Goal: Task Accomplishment & Management: Use online tool/utility

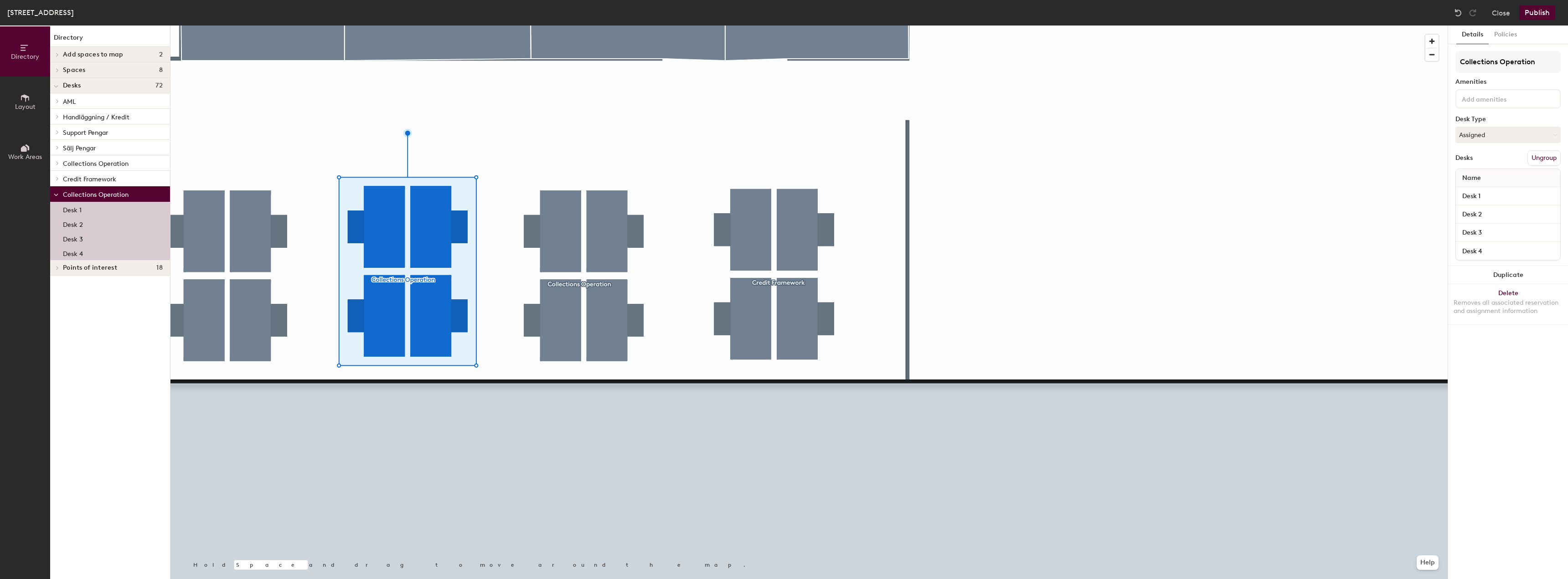
click at [1547, 156] on button "Ungroup" at bounding box center [1544, 158] width 33 height 16
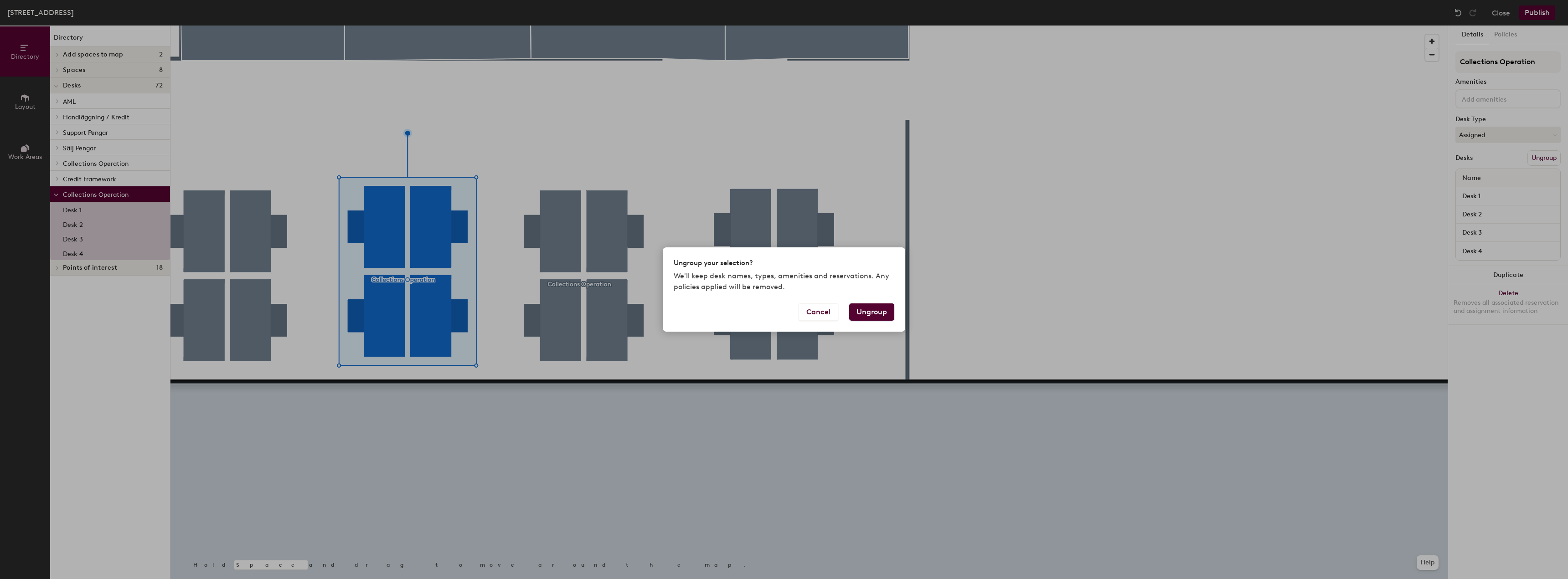
click at [863, 311] on button "Ungroup" at bounding box center [871, 312] width 45 height 18
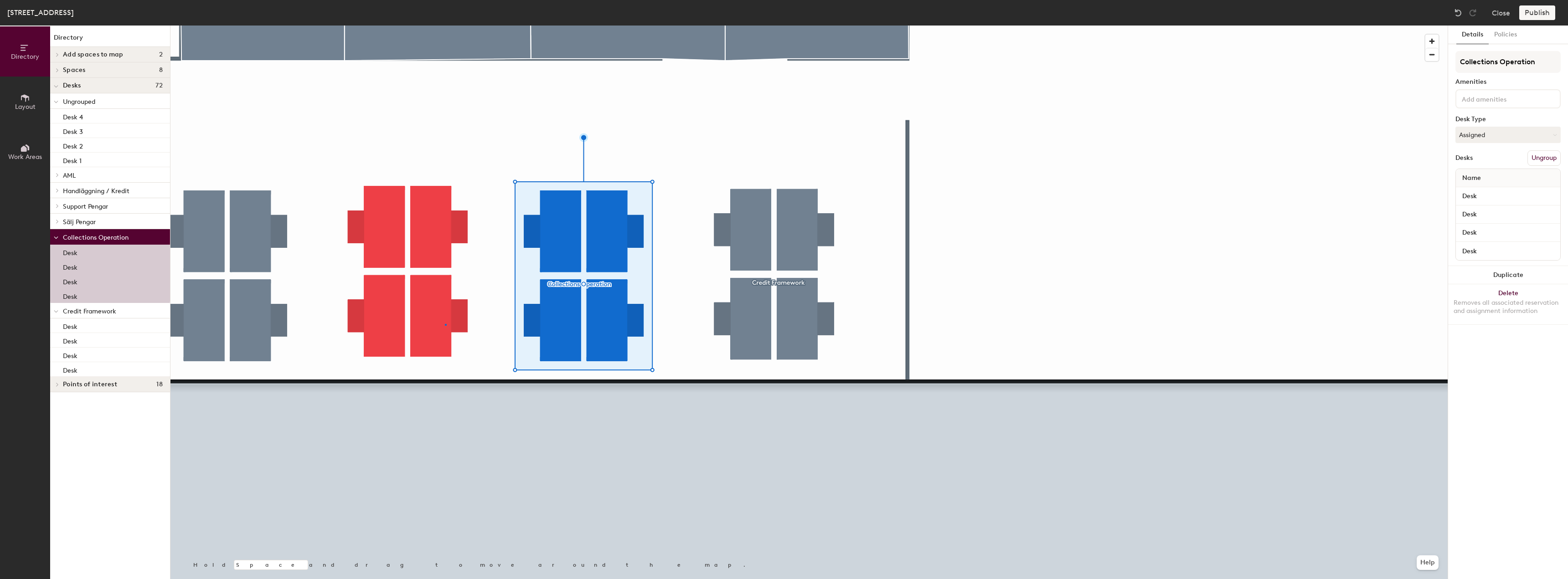
click at [445, 25] on div at bounding box center [809, 25] width 1277 height 0
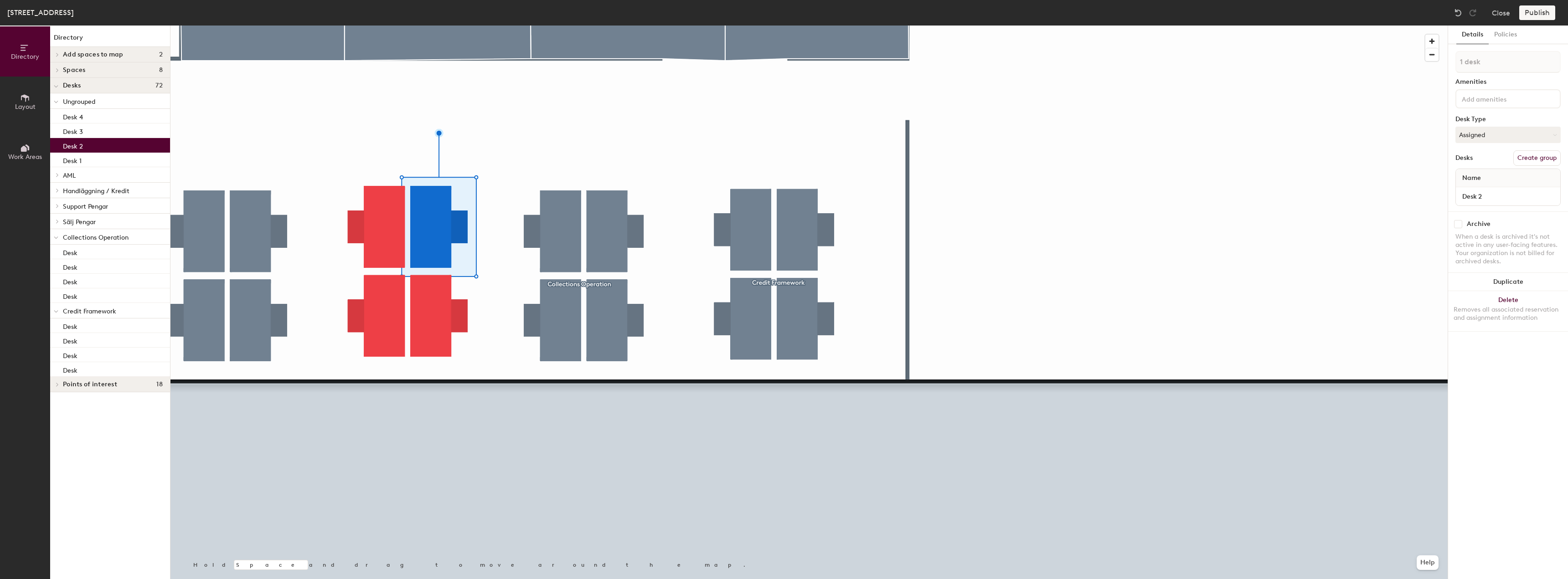
type input "2 desks"
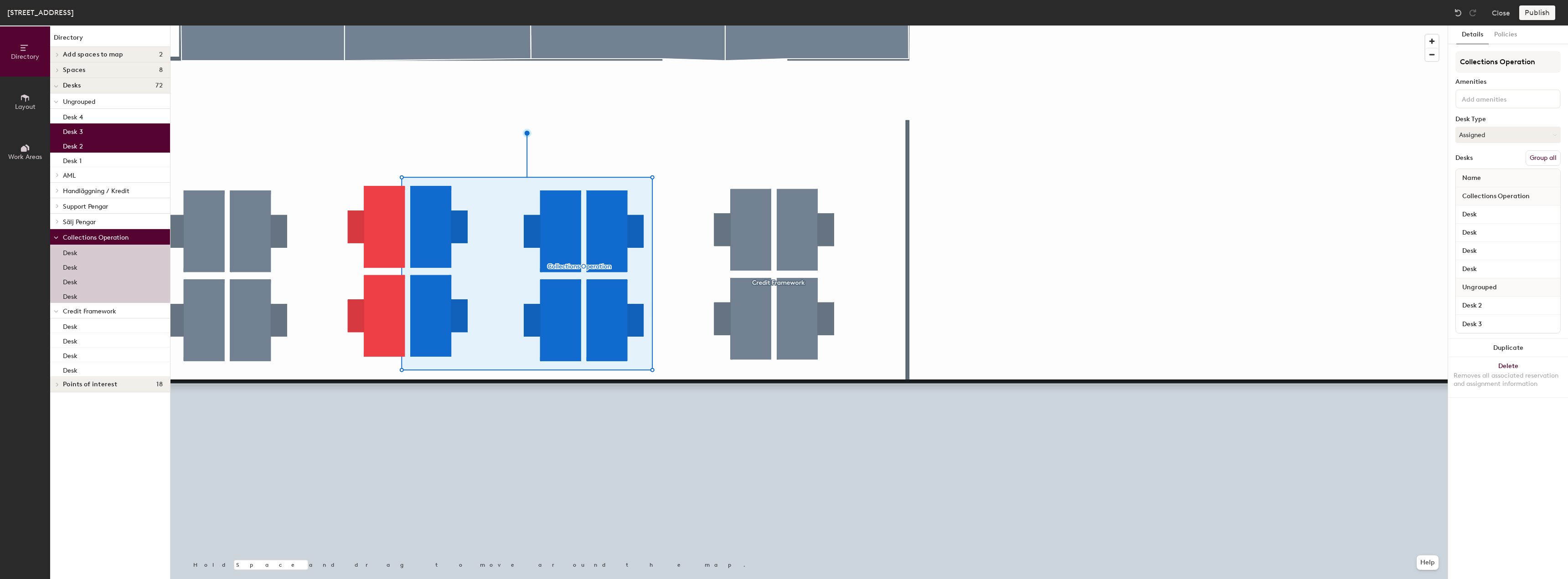
click at [1539, 159] on button "Group all" at bounding box center [1543, 158] width 35 height 16
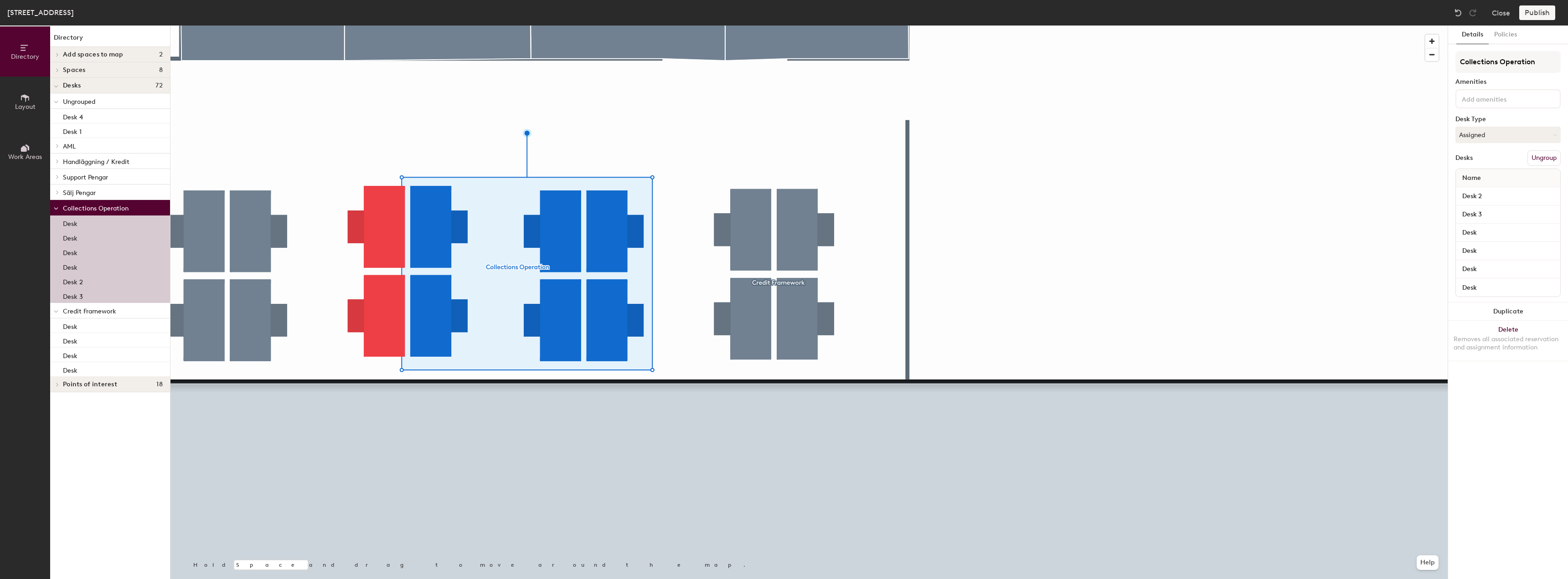
click at [755, 25] on div at bounding box center [809, 25] width 1277 height 0
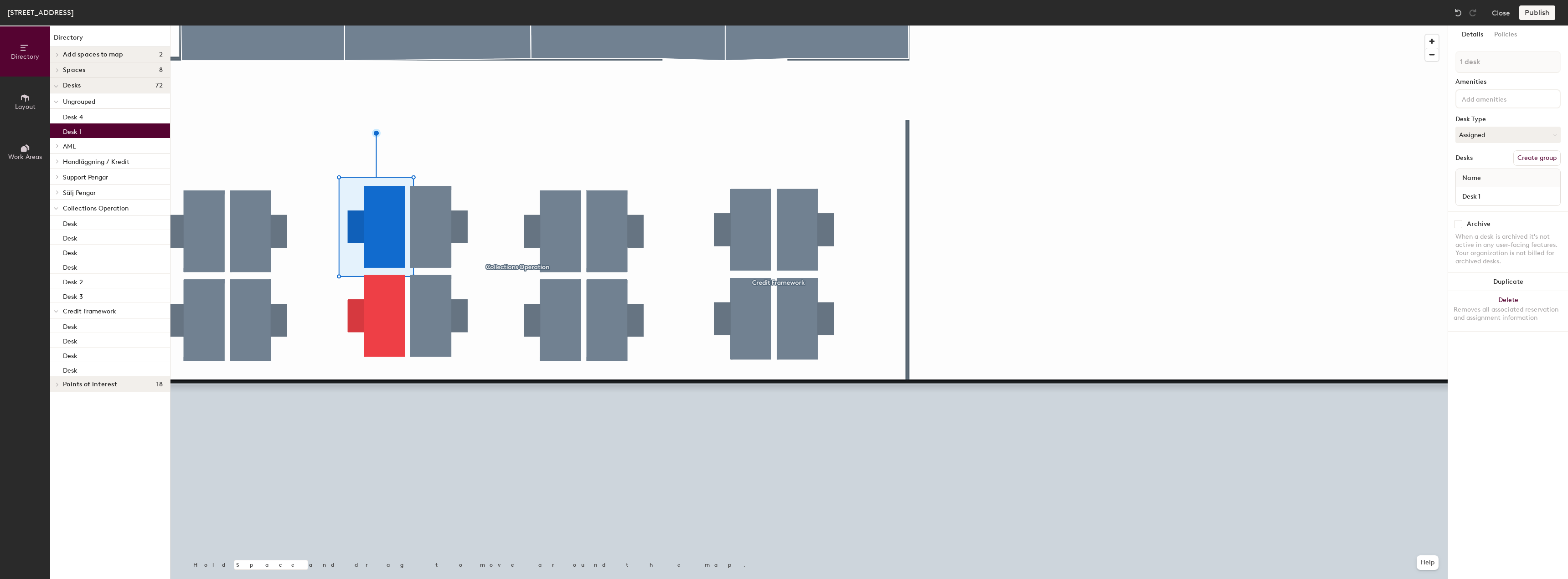
type input "2 desks"
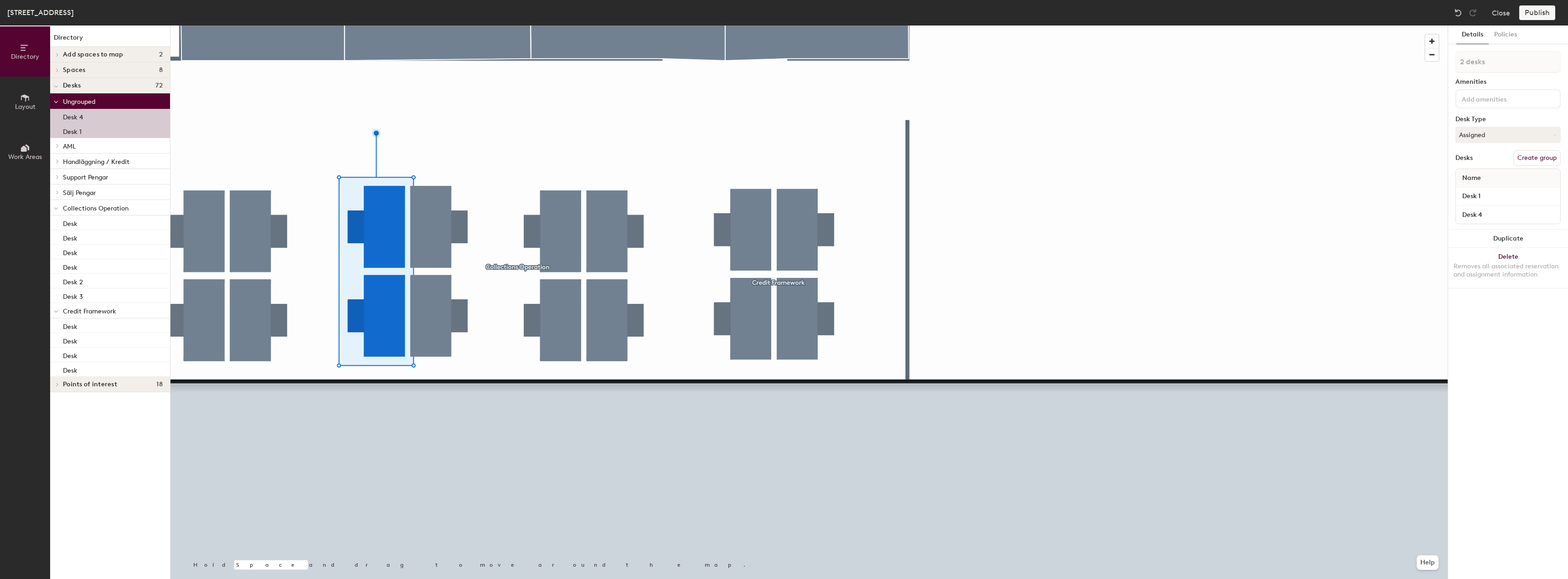
click at [1537, 158] on button "Create group" at bounding box center [1537, 158] width 47 height 16
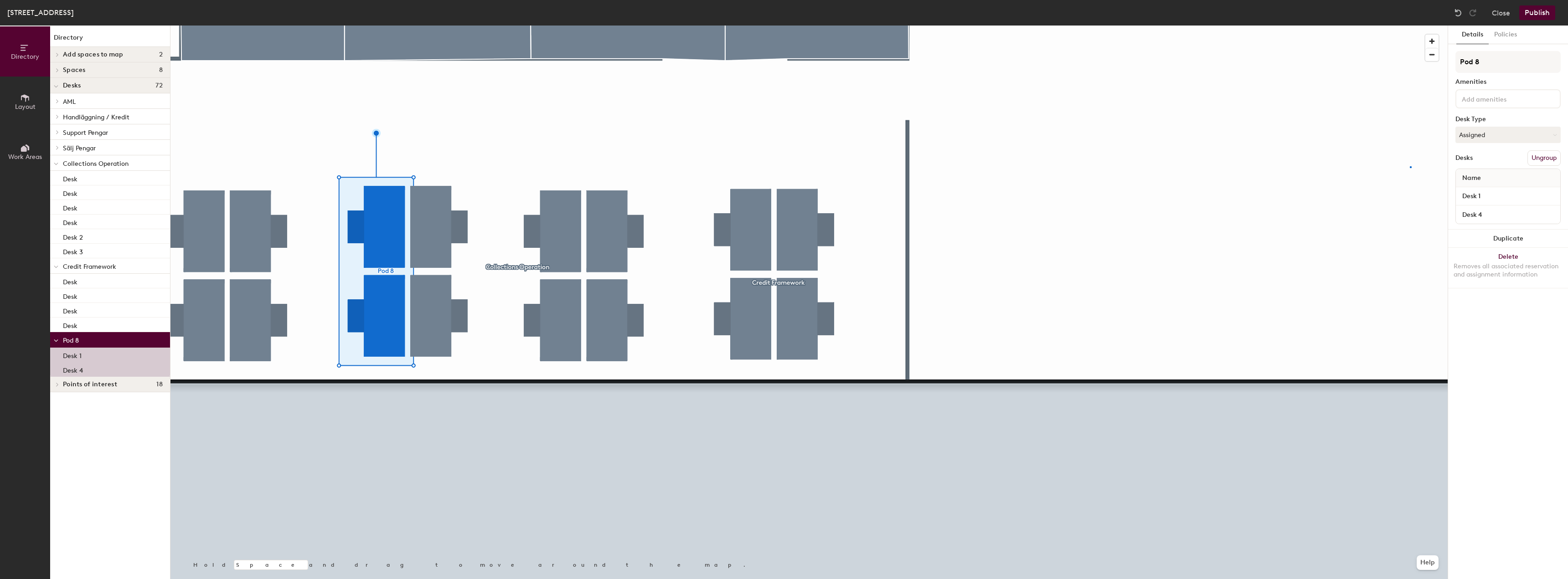
click at [1410, 25] on div at bounding box center [809, 25] width 1277 height 0
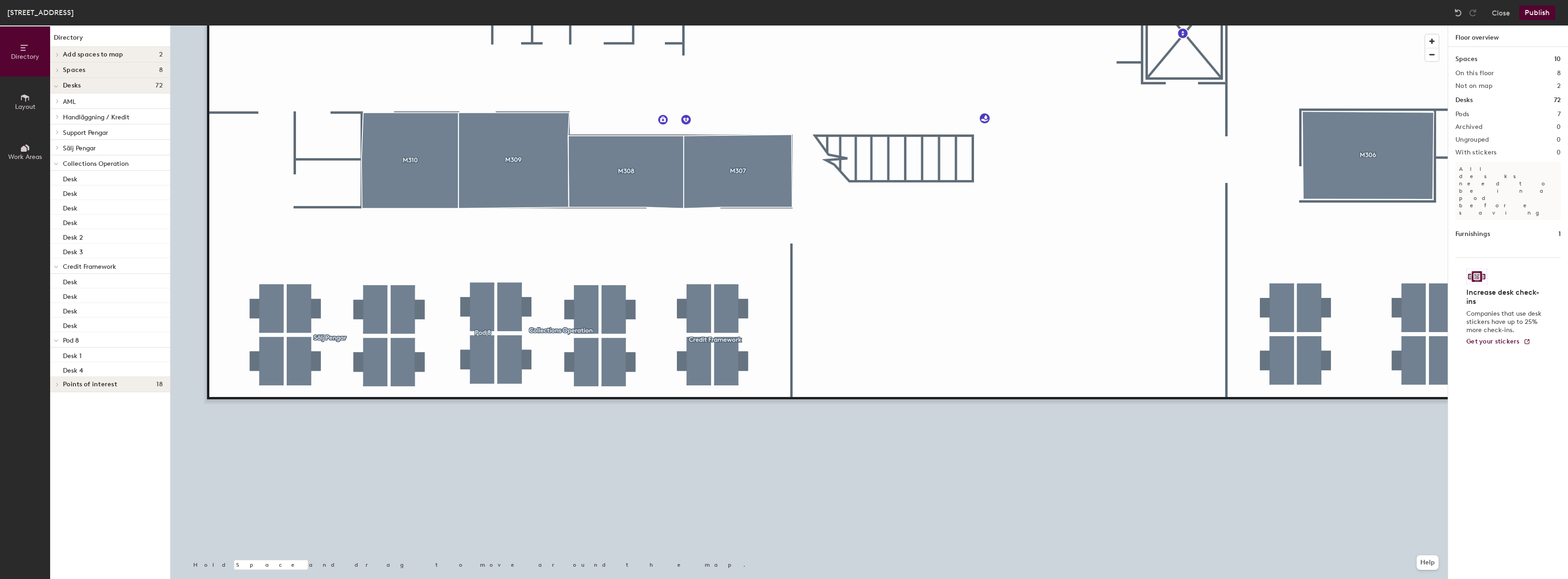
click at [368, 25] on div at bounding box center [809, 25] width 1277 height 0
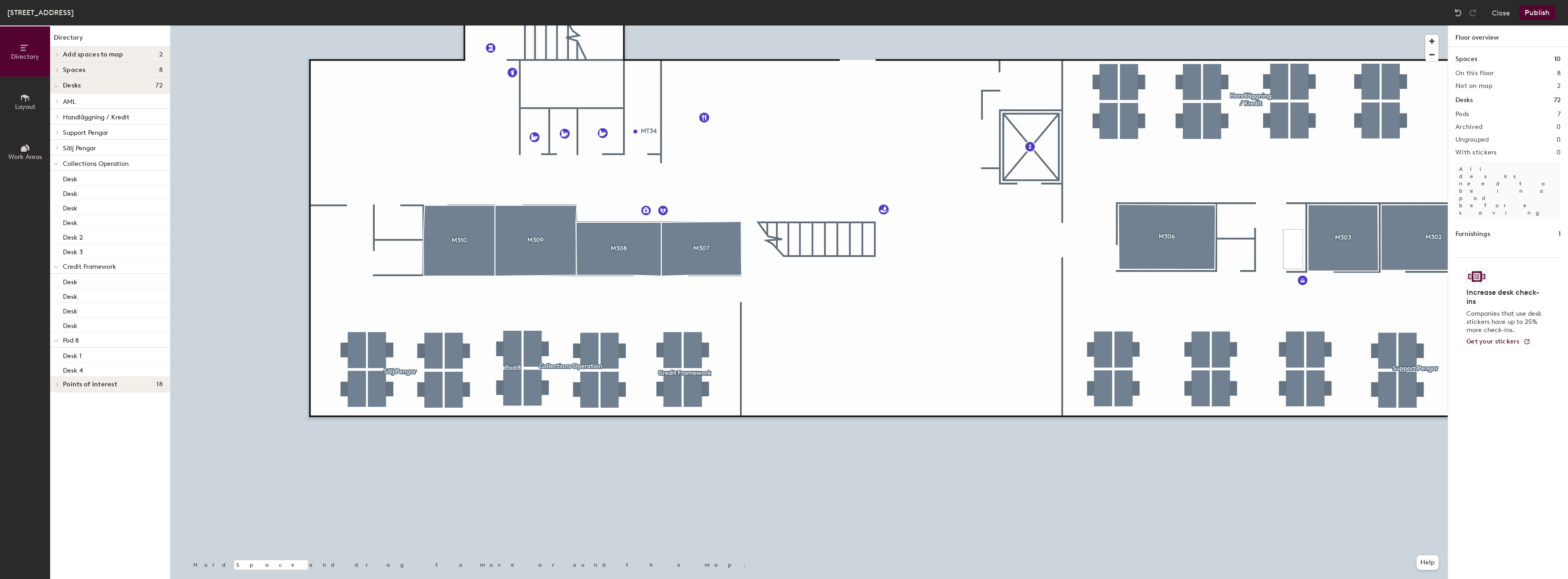
click at [1538, 13] on button "Publish" at bounding box center [1537, 12] width 36 height 14
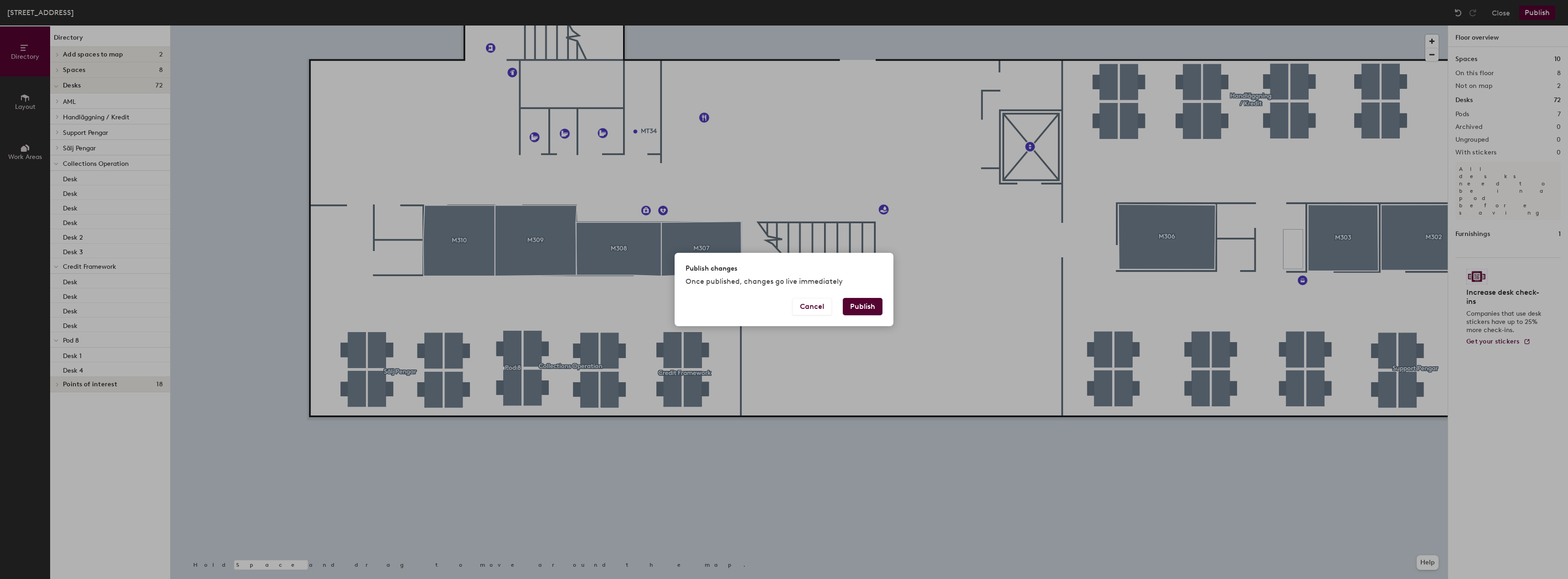
click at [867, 308] on button "Publish" at bounding box center [862, 306] width 40 height 18
